Goal: Transaction & Acquisition: Download file/media

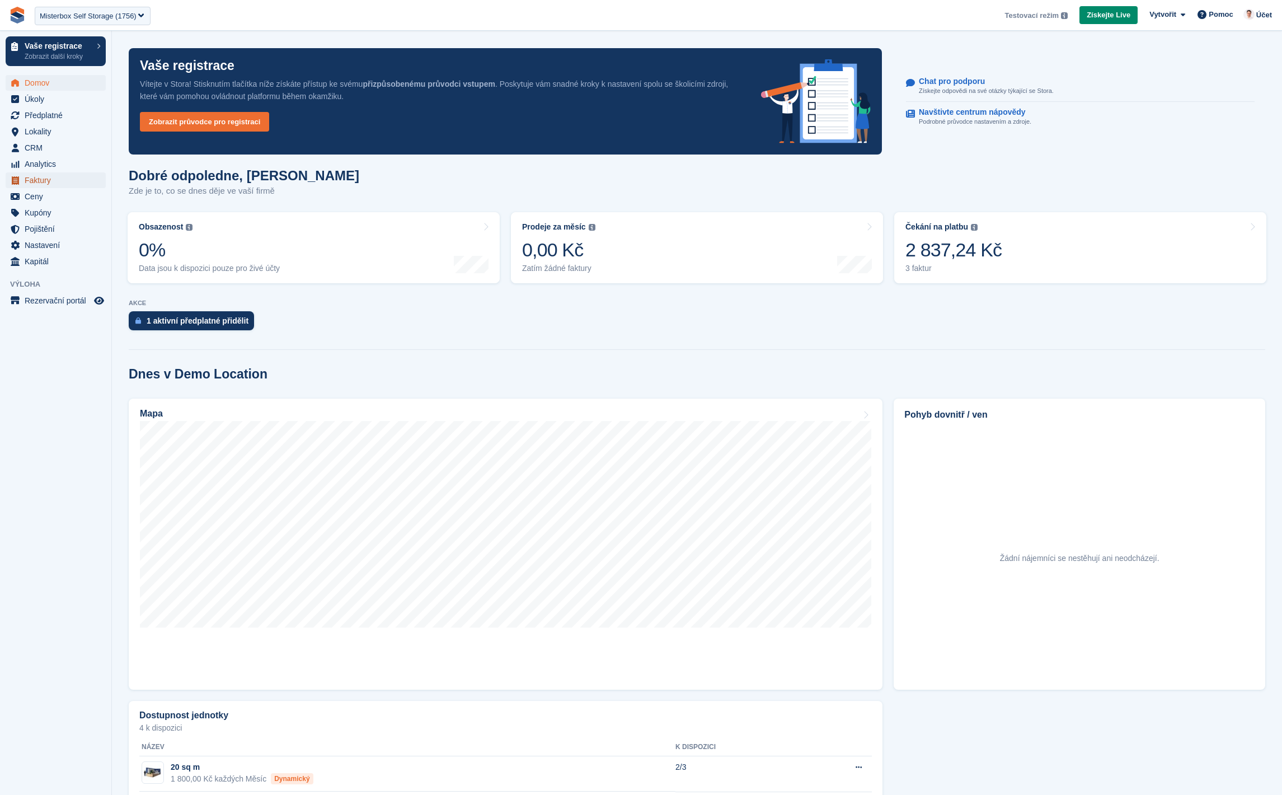
click at [46, 179] on span "Faktury" at bounding box center [58, 180] width 67 height 16
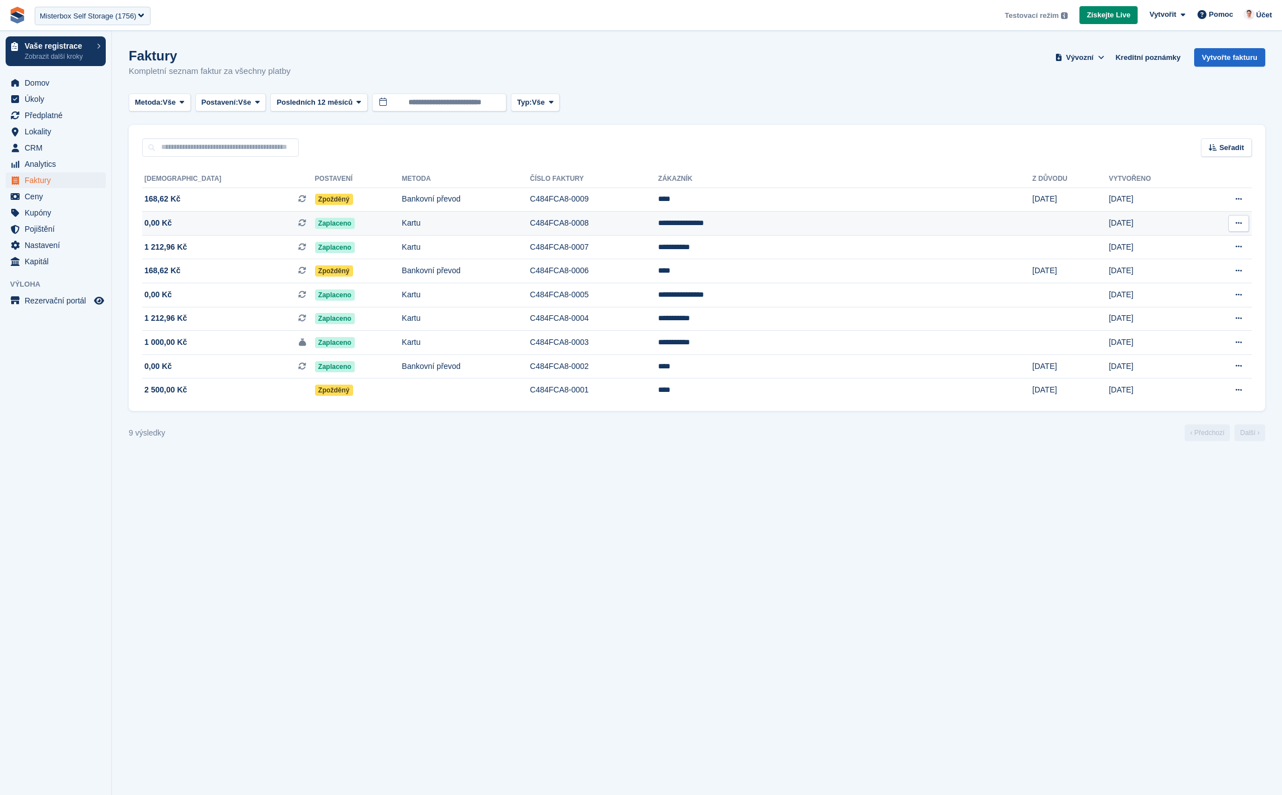
click at [184, 218] on span "0,00 Kč Toto je opakovaná faktura za předplatné." at bounding box center [228, 223] width 173 height 12
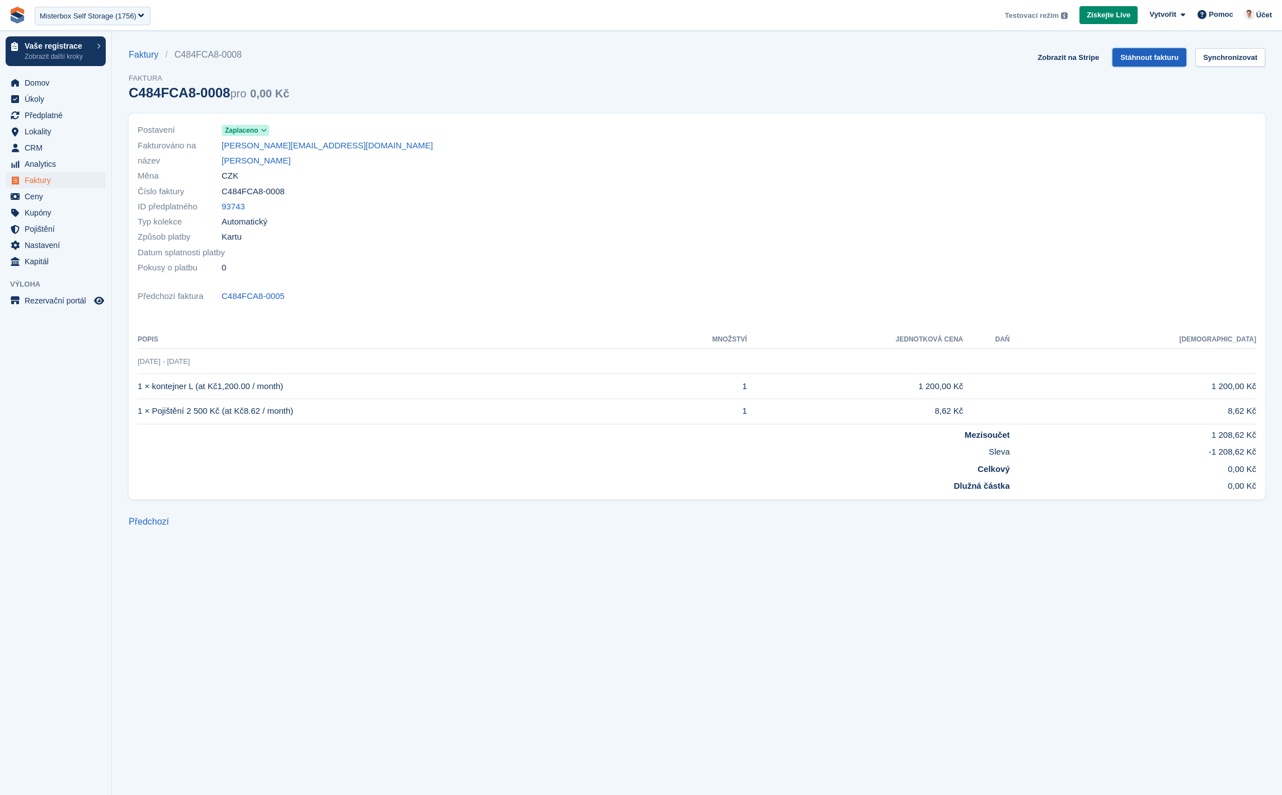
click at [1164, 59] on link "Stáhnout fakturu" at bounding box center [1149, 57] width 74 height 18
click at [446, 484] on td "Dlužná částka" at bounding box center [574, 483] width 872 height 17
click at [330, 580] on section "Faktury C484FCA8-0008 Faktura C484FCA8-0008 pro 0,00 Kč Zobrazit na Stripe Stáh…" at bounding box center [697, 397] width 1170 height 795
